Goal: Task Accomplishment & Management: Manage account settings

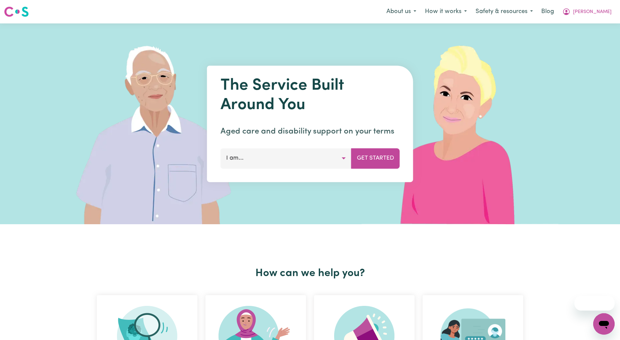
click at [602, 2] on nav "Menu About us How it works Safety & resources Blog Therese" at bounding box center [310, 11] width 620 height 23
click at [604, 12] on span "[PERSON_NAME]" at bounding box center [592, 11] width 39 height 7
click at [593, 33] on link "Logout" at bounding box center [589, 38] width 53 height 13
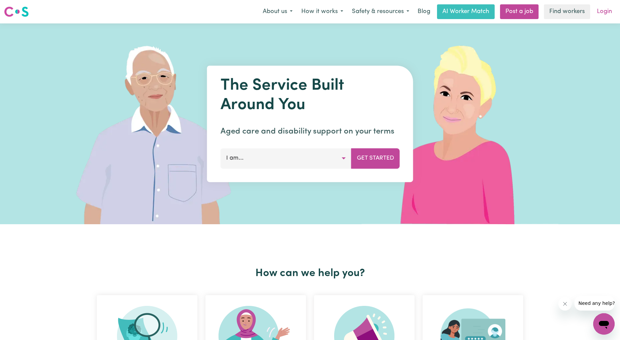
click at [601, 11] on link "Login" at bounding box center [604, 11] width 23 height 15
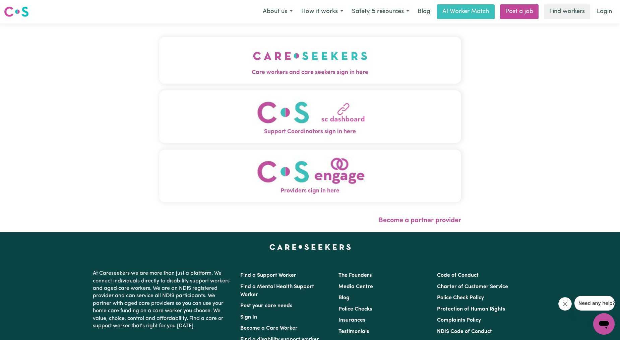
click at [282, 52] on img "Care workers and care seekers sign in here" at bounding box center [310, 56] width 114 height 25
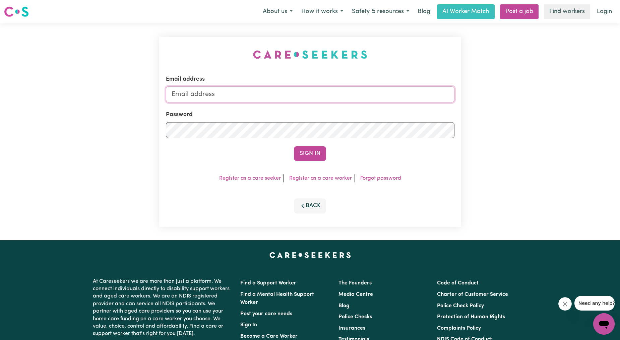
click at [284, 88] on input "Email address" at bounding box center [310, 94] width 289 height 16
click at [263, 95] on input "ethan@careseekers.com.au" at bounding box center [310, 94] width 289 height 16
drag, startPoint x: 251, startPoint y: 96, endPoint x: 343, endPoint y: 95, distance: 92.2
click at [343, 95] on input "superuser~ethan@careseekers.com.au" at bounding box center [310, 94] width 289 height 16
type input "superuser~MichelleLong@careseekers.com.au"
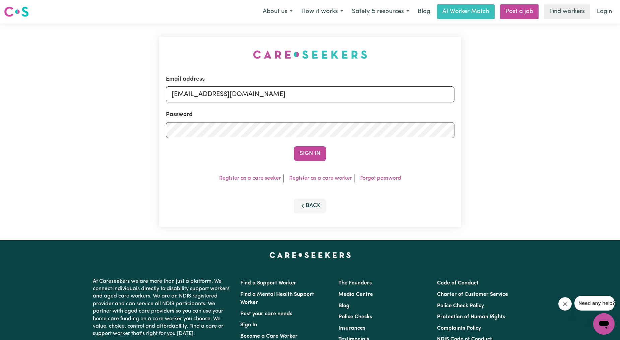
click at [320, 146] on form "Email address superuser~MichelleLong@careseekers.com.au Password Sign In" at bounding box center [310, 118] width 289 height 86
click at [319, 151] on button "Sign In" at bounding box center [310, 153] width 32 height 15
